Goal: Task Accomplishment & Management: Complete application form

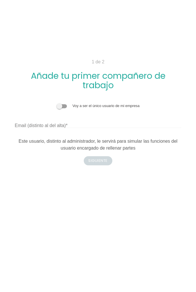
click at [93, 104] on label "Voy a ser el único usuario de mi empresa" at bounding box center [105, 106] width 67 height 4
click at [67, 106] on span at bounding box center [62, 106] width 10 height 4
click at [57, 103] on input "checkbox" at bounding box center [57, 103] width 0 height 0
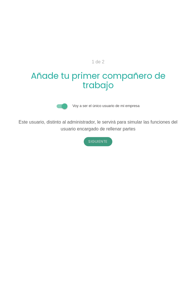
click at [107, 144] on button "Siguiente" at bounding box center [98, 141] width 29 height 9
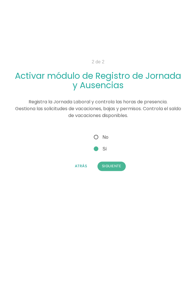
click at [103, 137] on span "No" at bounding box center [101, 137] width 16 height 7
click at [96, 137] on input "No" at bounding box center [95, 136] width 4 height 4
radio input "true"
click at [117, 169] on button "Siguiente" at bounding box center [111, 166] width 29 height 9
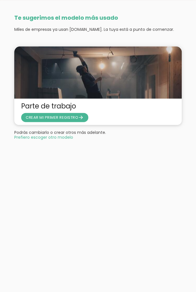
click at [69, 117] on span "CREAR MI PRIMER REGISTRO arrow_forward" at bounding box center [55, 117] width 58 height 5
